Goal: Task Accomplishment & Management: Use online tool/utility

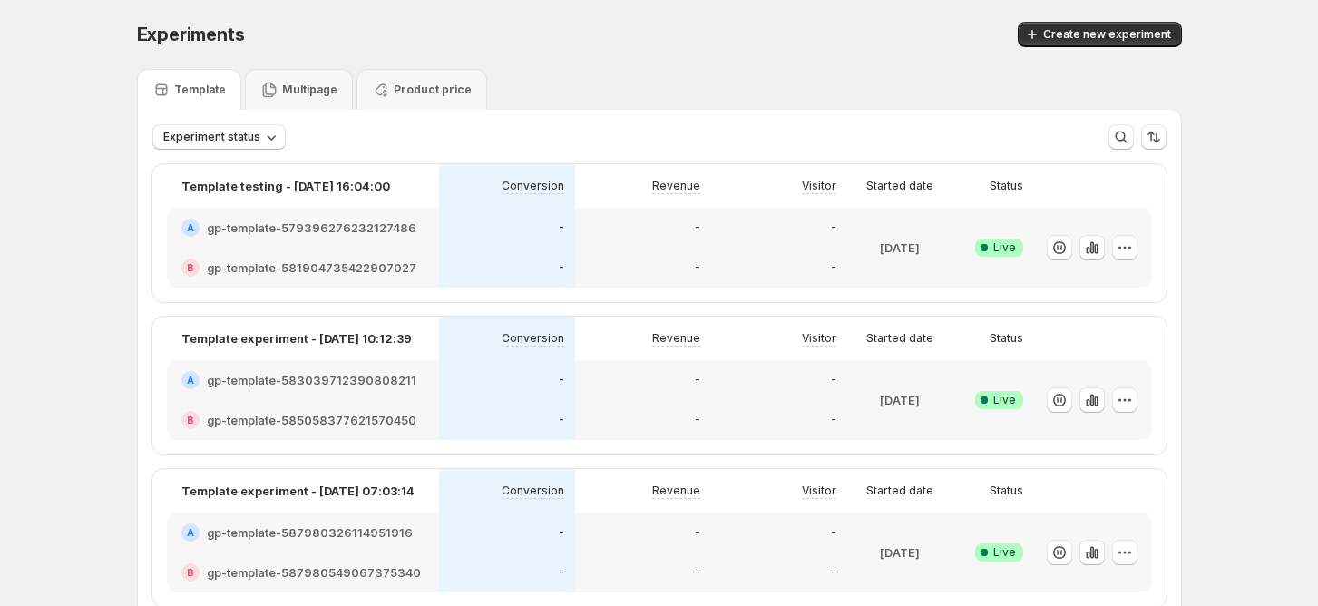
click at [1092, 47] on div "Experiments. This page is ready Experiments Create new experiment" at bounding box center [659, 34] width 1045 height 69
click at [1090, 33] on span "Create new experiment" at bounding box center [1107, 34] width 128 height 15
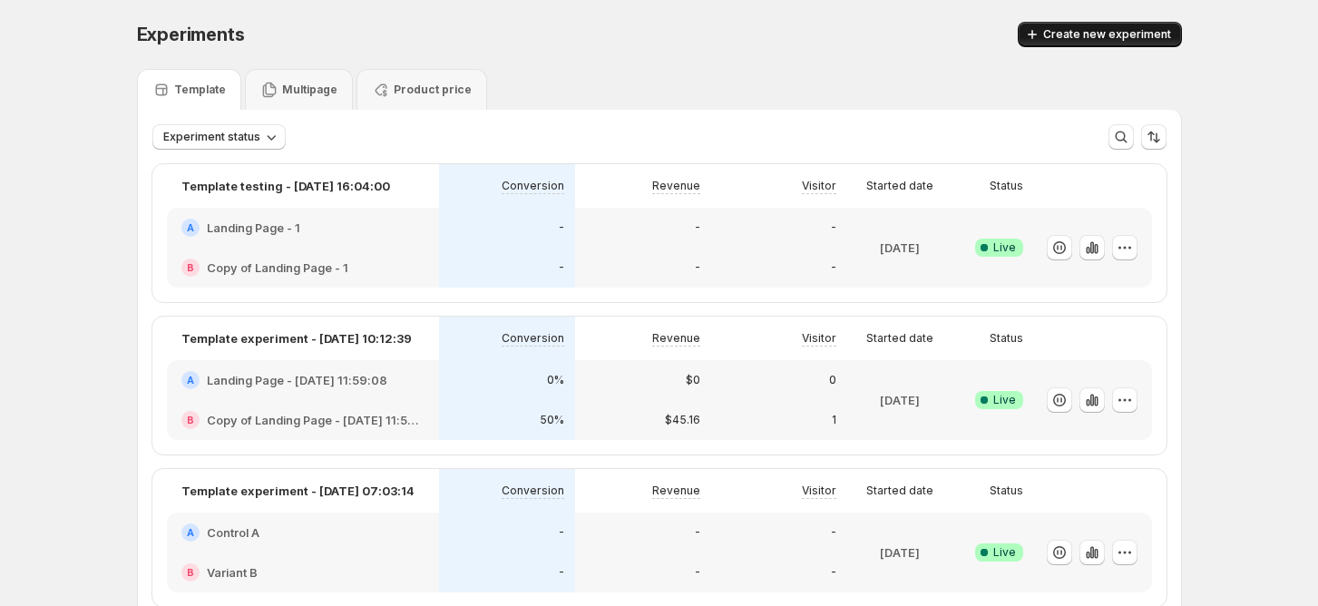
click at [1076, 34] on span "Create new experiment" at bounding box center [1107, 34] width 128 height 15
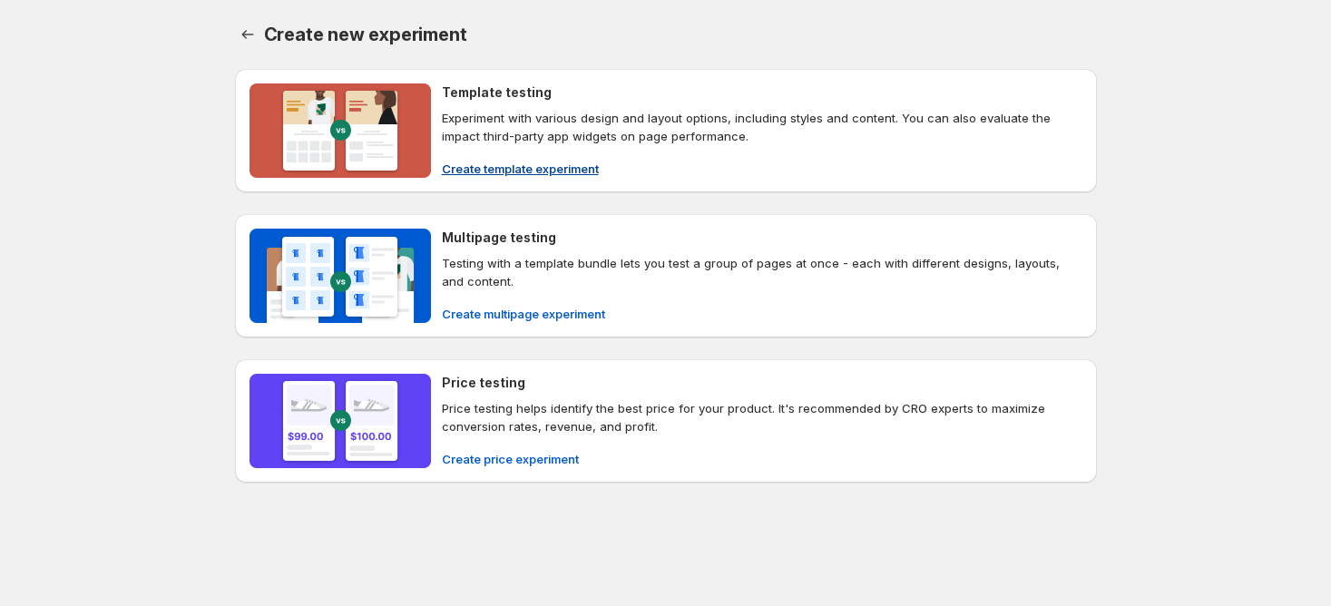
click at [537, 165] on span "Create template experiment" at bounding box center [520, 169] width 157 height 18
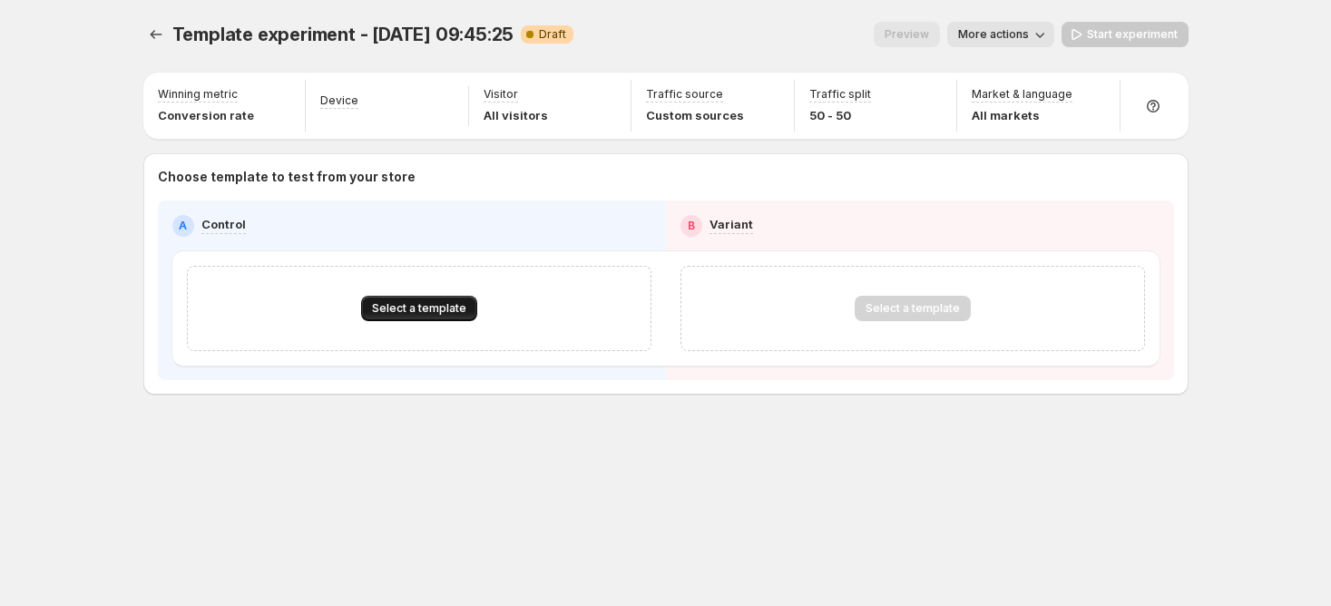
click at [428, 307] on span "Select a template" at bounding box center [419, 308] width 94 height 15
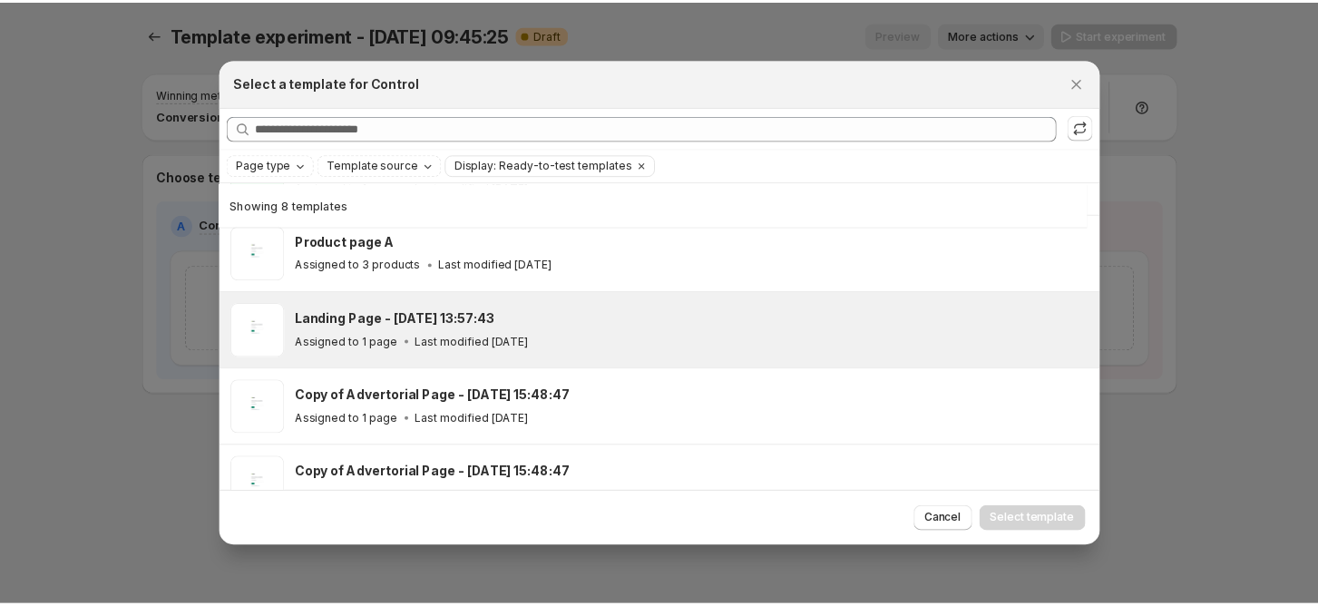
scroll to position [44, 0]
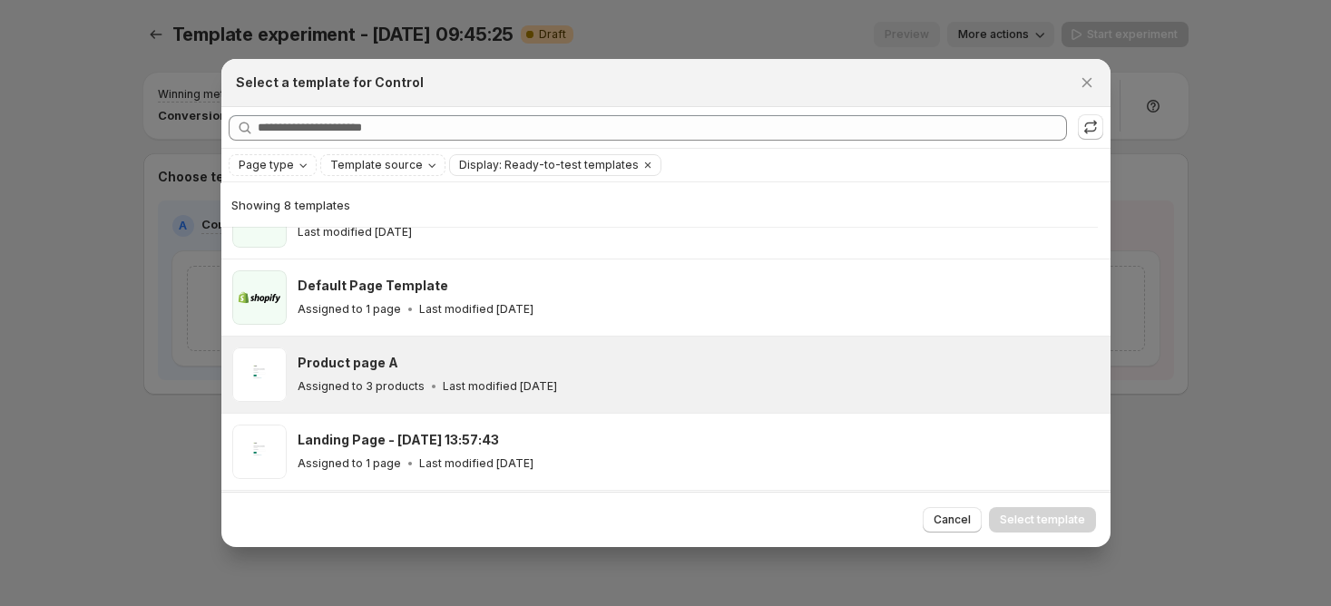
click at [399, 381] on p "Assigned to 3 products" at bounding box center [361, 386] width 127 height 15
click at [1011, 515] on span "Select template" at bounding box center [1042, 520] width 85 height 15
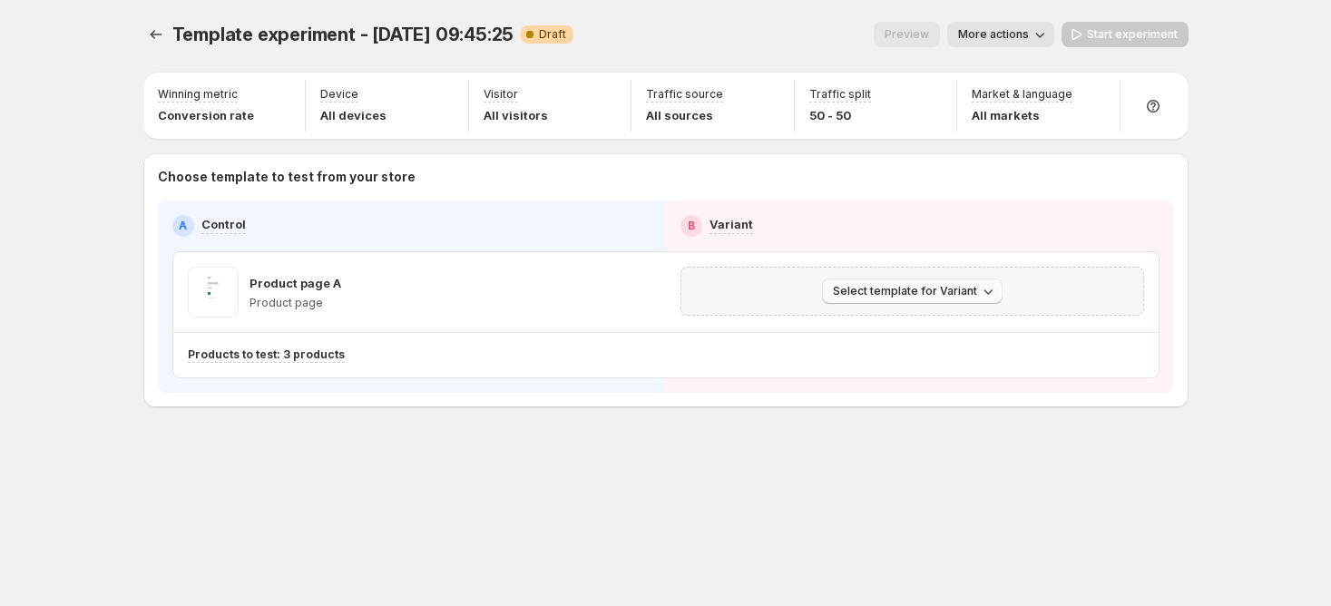
click at [985, 301] on button "Select template for Variant" at bounding box center [912, 291] width 181 height 25
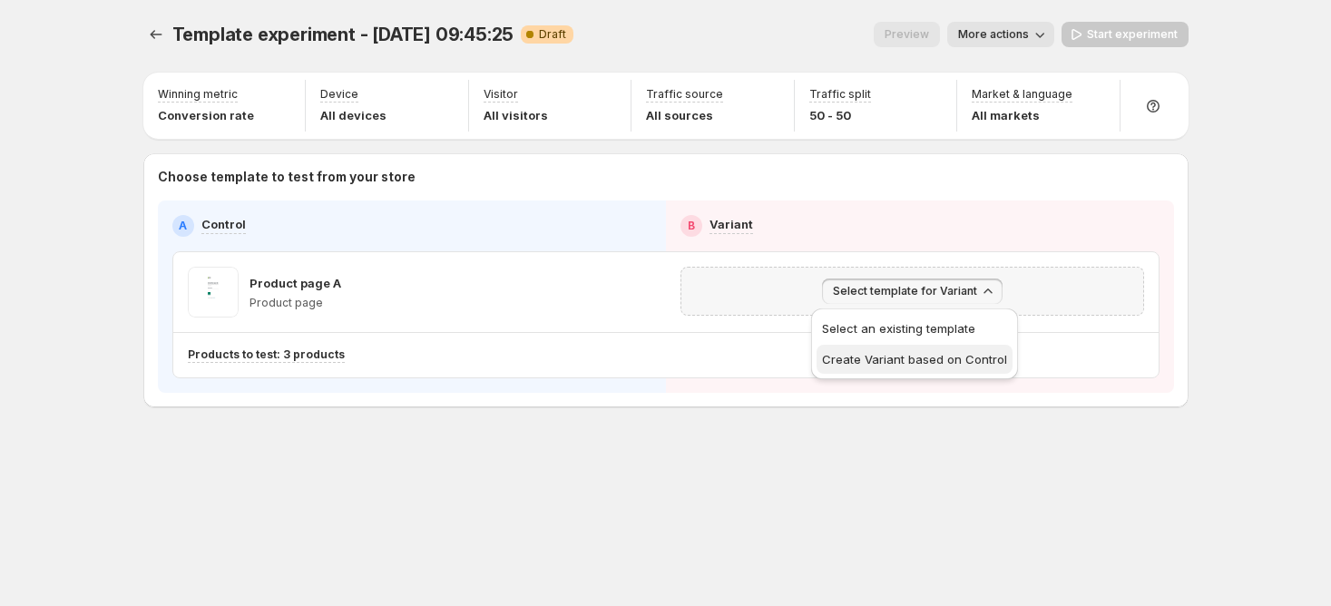
click at [927, 359] on span "Create Variant based on Control" at bounding box center [914, 359] width 185 height 15
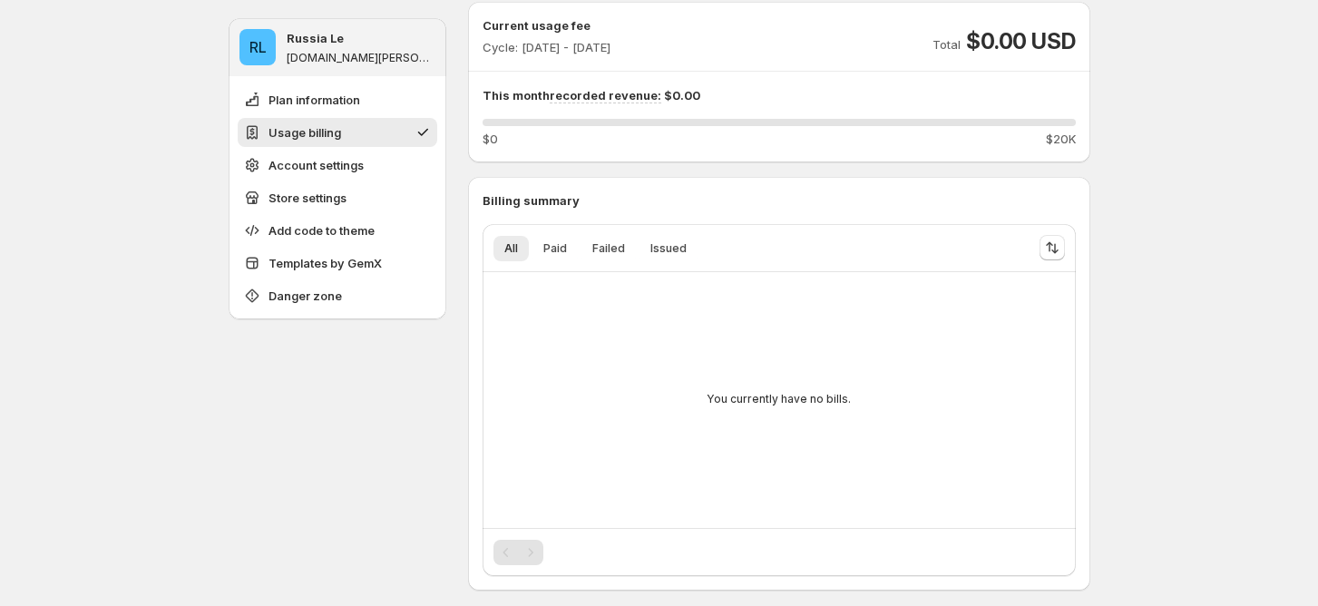
scroll to position [241, 0]
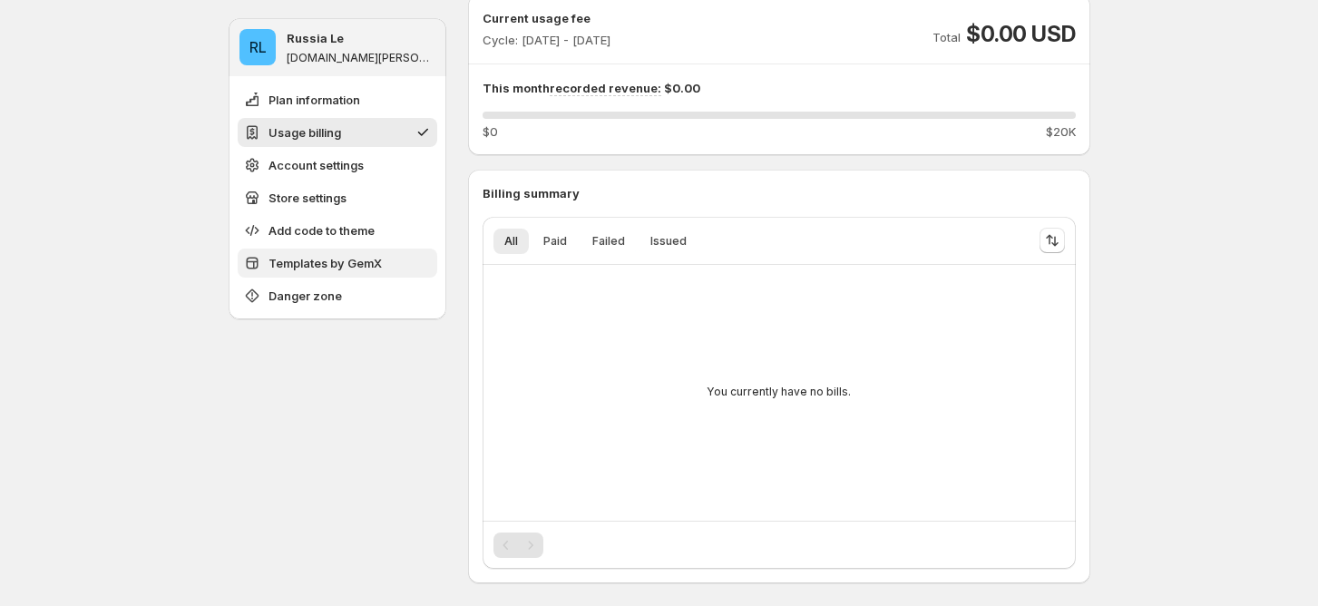
click at [350, 257] on span "Templates by GemX" at bounding box center [325, 263] width 113 height 18
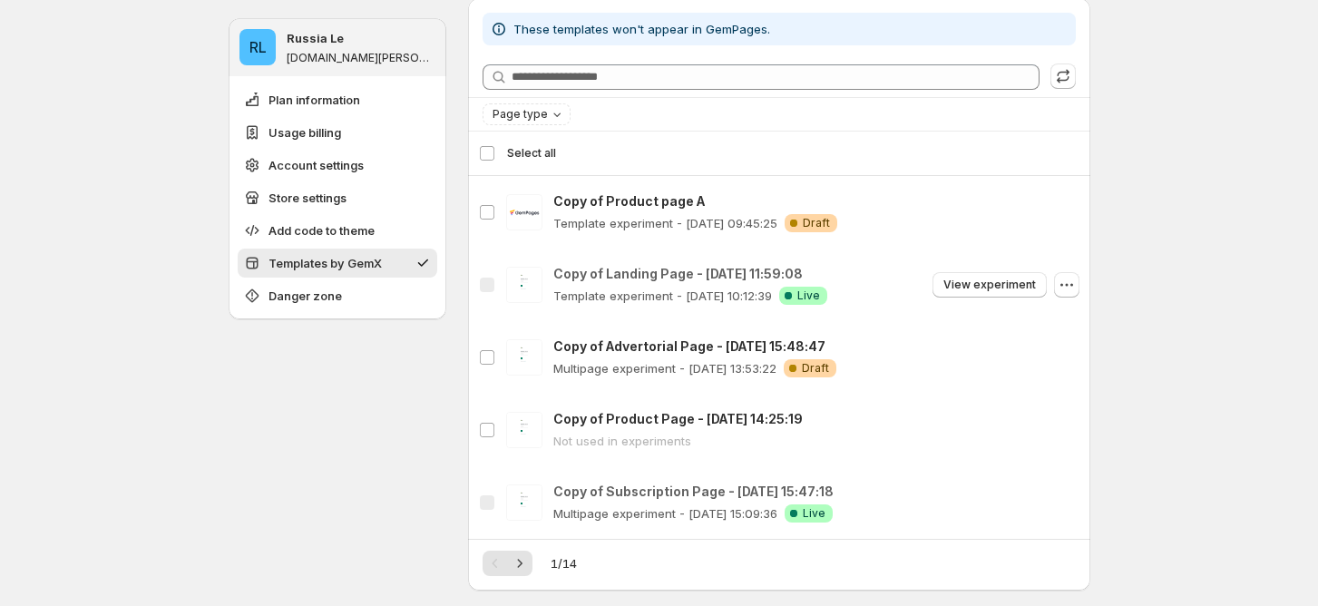
scroll to position [1803, 0]
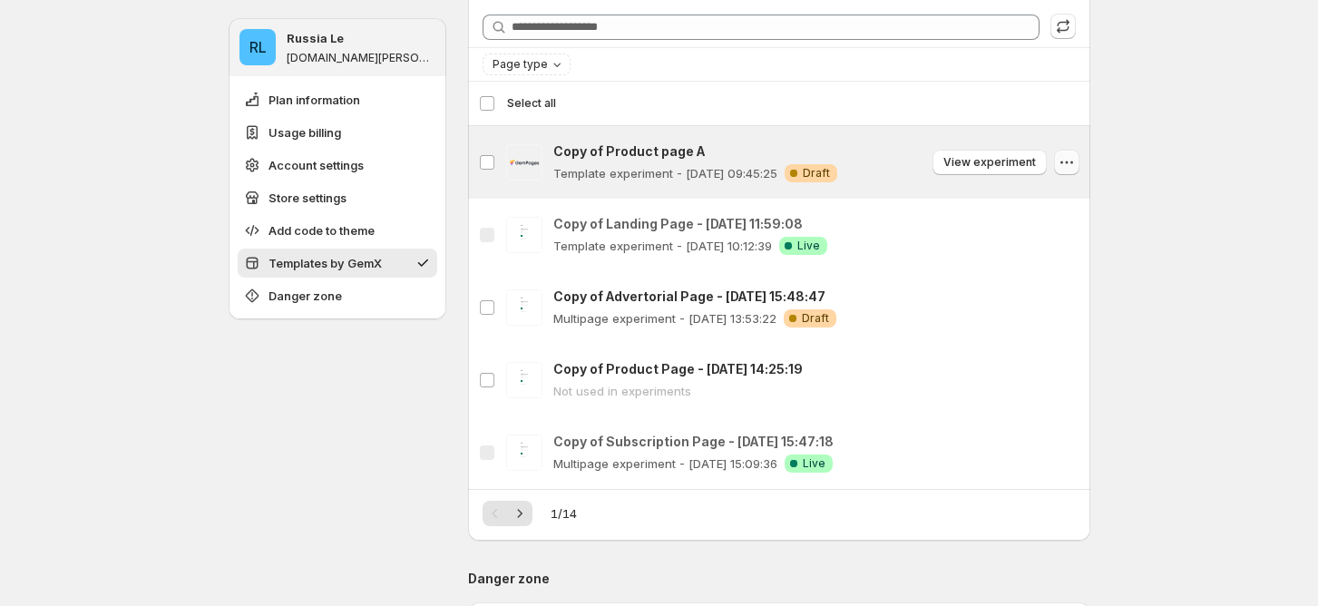
click at [1074, 162] on icon "button" at bounding box center [1067, 162] width 18 height 18
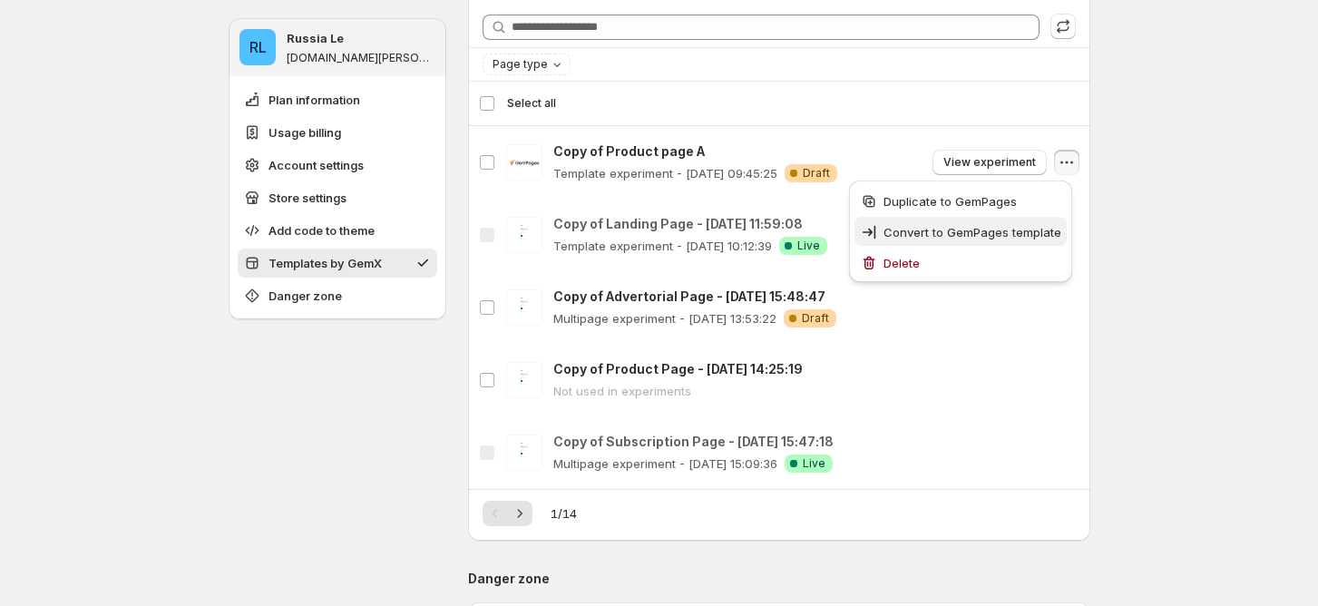
click at [943, 225] on span "Convert to GemPages template" at bounding box center [973, 232] width 178 height 15
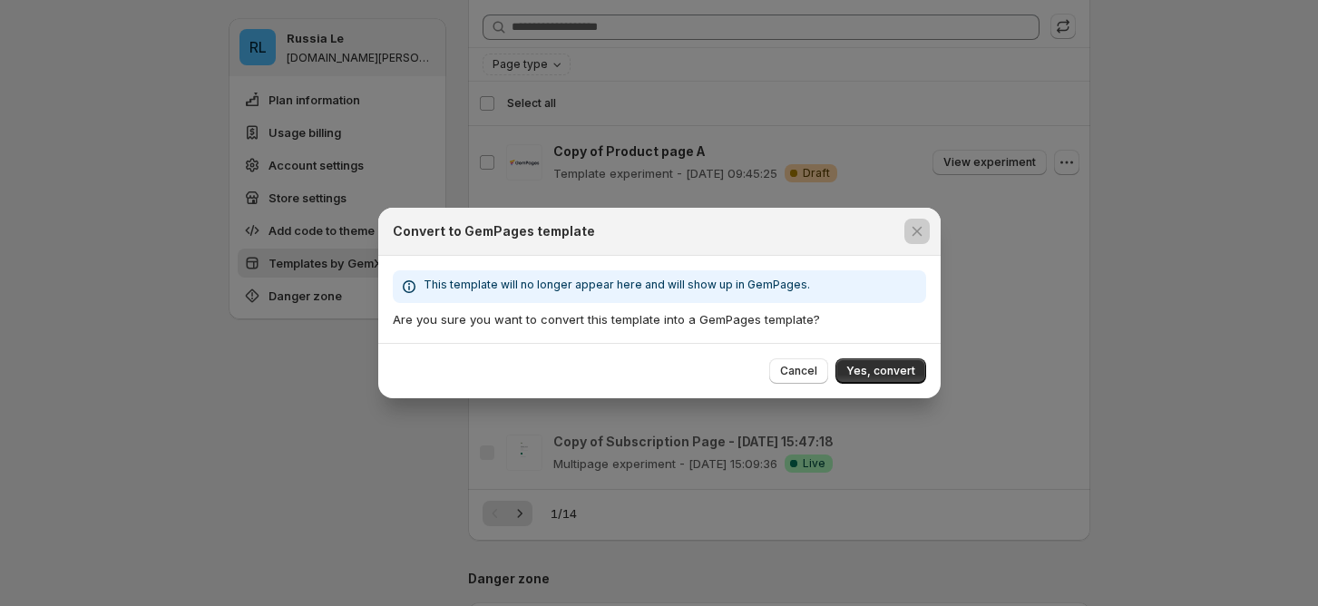
click at [1176, 254] on div at bounding box center [659, 303] width 1318 height 606
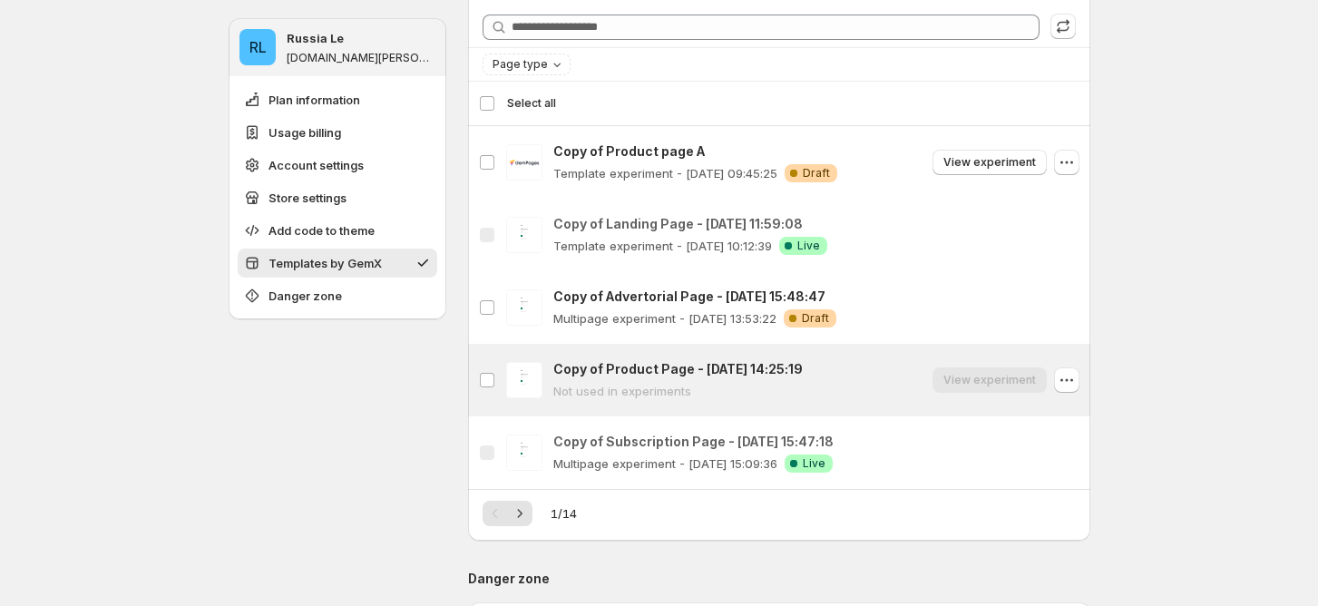
scroll to position [1682, 0]
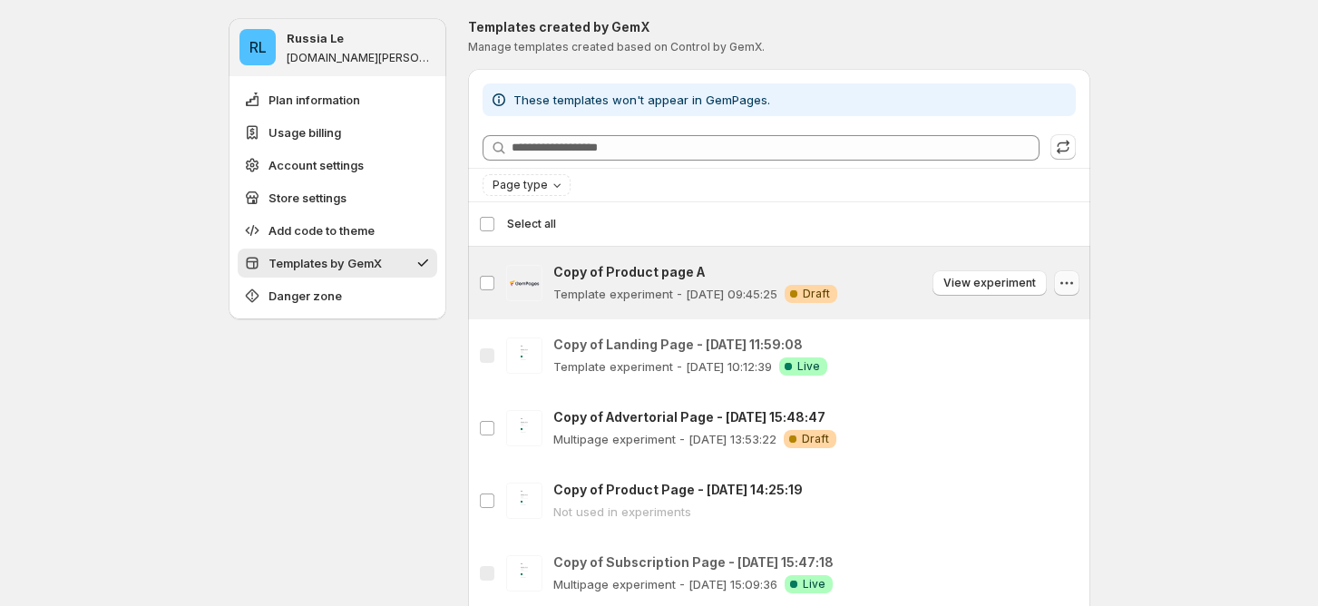
click at [1073, 282] on icon "button" at bounding box center [1071, 282] width 3 height 3
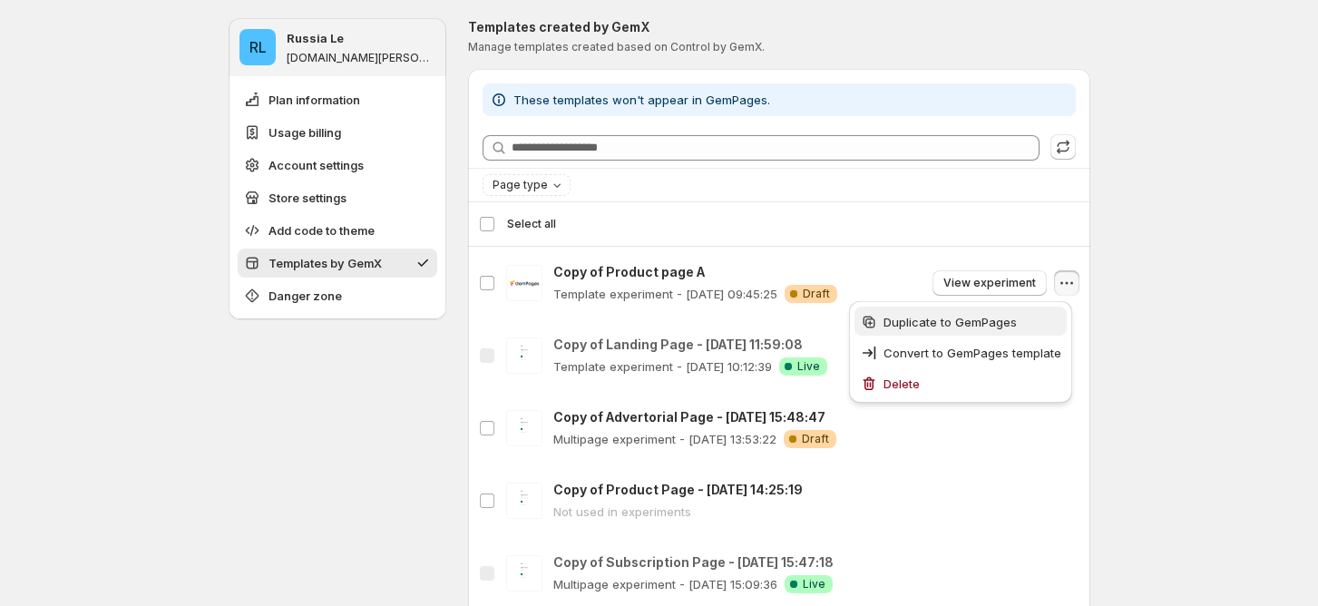
click at [936, 327] on span "Duplicate to GemPages" at bounding box center [950, 322] width 133 height 15
